Goal: Task Accomplishment & Management: Manage account settings

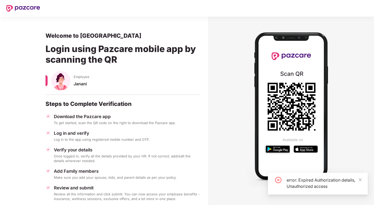
scroll to position [11, 0]
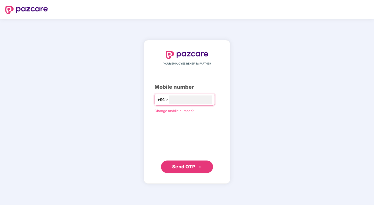
type input "**********"
click at [182, 169] on span "Send OTP" at bounding box center [187, 166] width 30 height 7
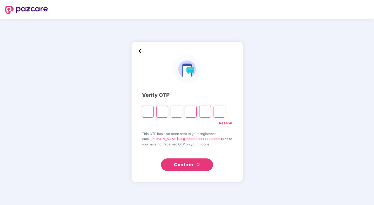
type input "*"
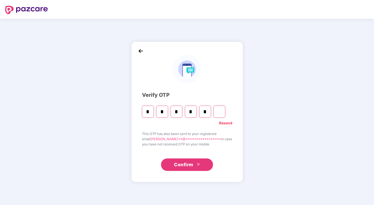
type input "*"
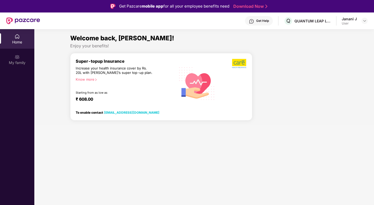
click at [17, 45] on div "Home" at bounding box center [17, 39] width 34 height 20
click at [18, 55] on img at bounding box center [17, 56] width 5 height 5
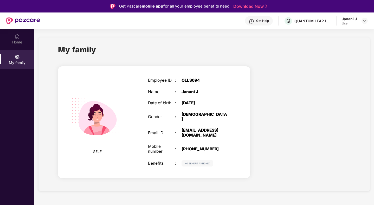
click at [198, 160] on img at bounding box center [198, 163] width 32 height 6
click at [366, 21] on img at bounding box center [365, 21] width 4 height 4
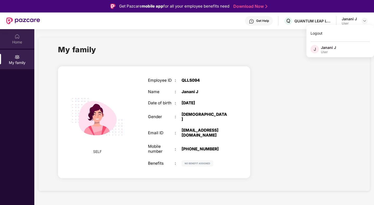
click at [10, 45] on div "Home" at bounding box center [17, 39] width 34 height 20
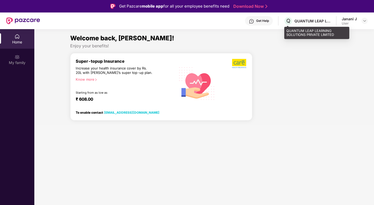
click at [304, 19] on div "QUANTUM LEAP LEARNING SOLUTIONS PRIVATE LIMITED" at bounding box center [313, 20] width 36 height 5
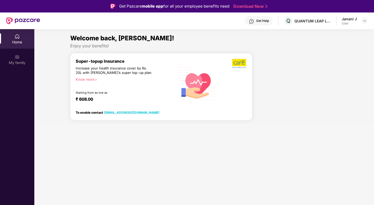
click at [19, 38] on img at bounding box center [17, 36] width 5 height 5
click at [25, 62] on div "My family" at bounding box center [17, 62] width 34 height 5
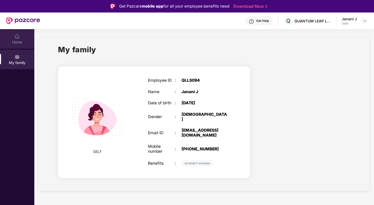
click at [20, 39] on div "Home" at bounding box center [17, 39] width 34 height 20
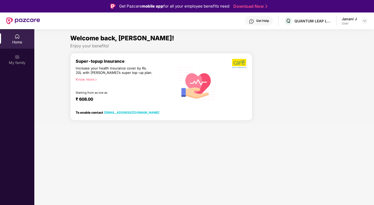
click at [238, 69] on div at bounding box center [232, 84] width 29 height 50
click at [196, 87] on img at bounding box center [197, 82] width 43 height 43
click at [97, 80] on icon "right" at bounding box center [95, 79] width 3 height 3
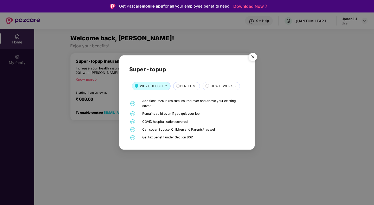
click at [182, 86] on span "BENEFITS" at bounding box center [187, 86] width 15 height 5
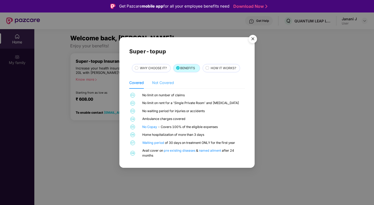
click at [167, 86] on div "Not Covered" at bounding box center [163, 83] width 22 height 12
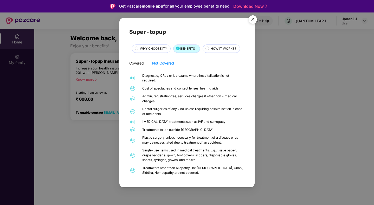
scroll to position [6, 0]
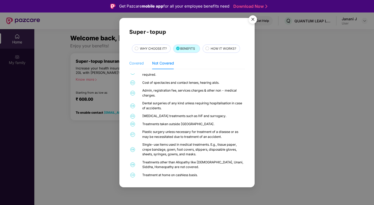
click at [133, 60] on div "Covered" at bounding box center [136, 63] width 15 height 12
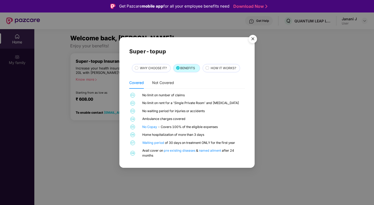
click at [223, 71] on div "HOW IT WORKS?" at bounding box center [222, 69] width 29 height 6
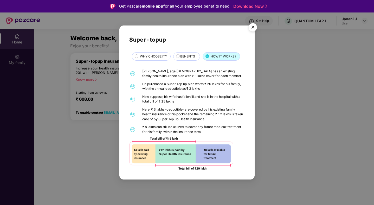
click at [251, 30] on img "Close" at bounding box center [253, 28] width 15 height 15
